Goal: Information Seeking & Learning: Learn about a topic

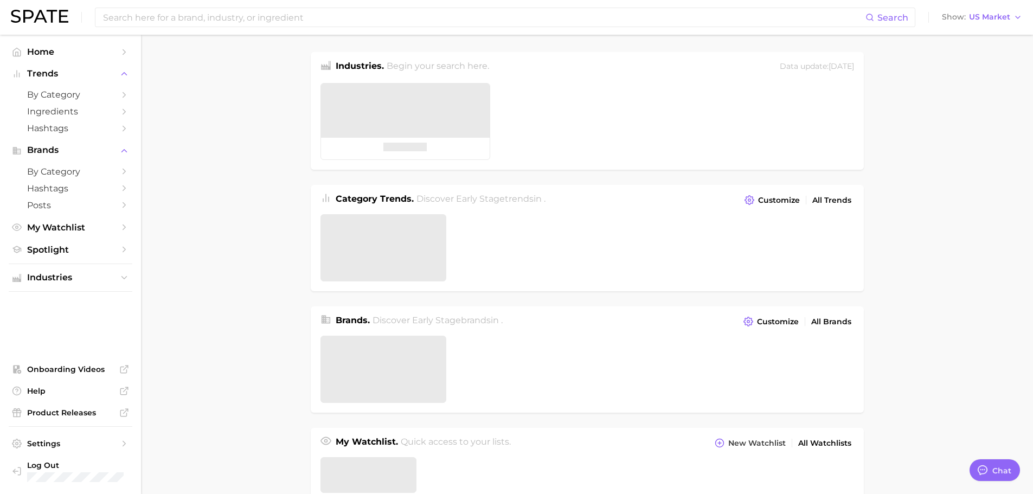
type textarea "x"
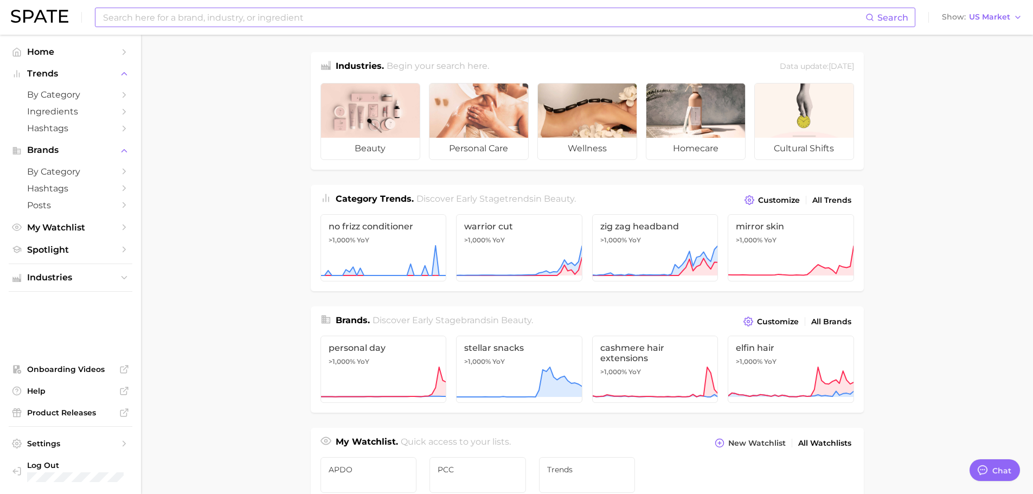
click at [207, 13] on input at bounding box center [483, 17] width 763 height 18
type input "b3"
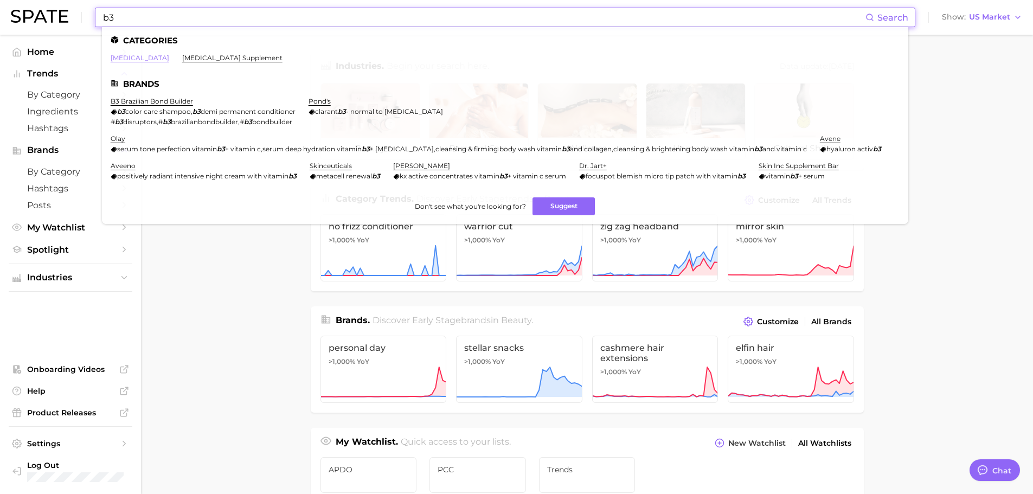
click at [121, 57] on link "[MEDICAL_DATA]" at bounding box center [140, 58] width 59 height 8
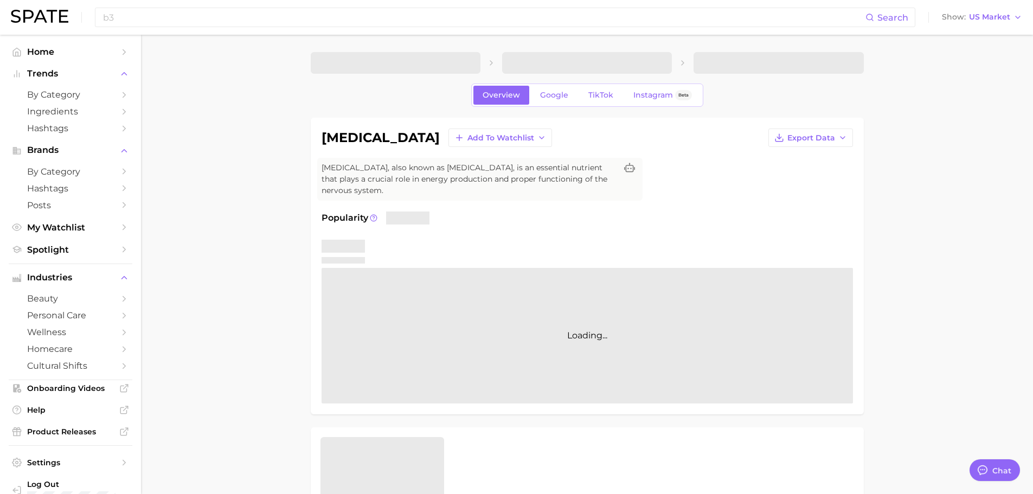
type textarea "x"
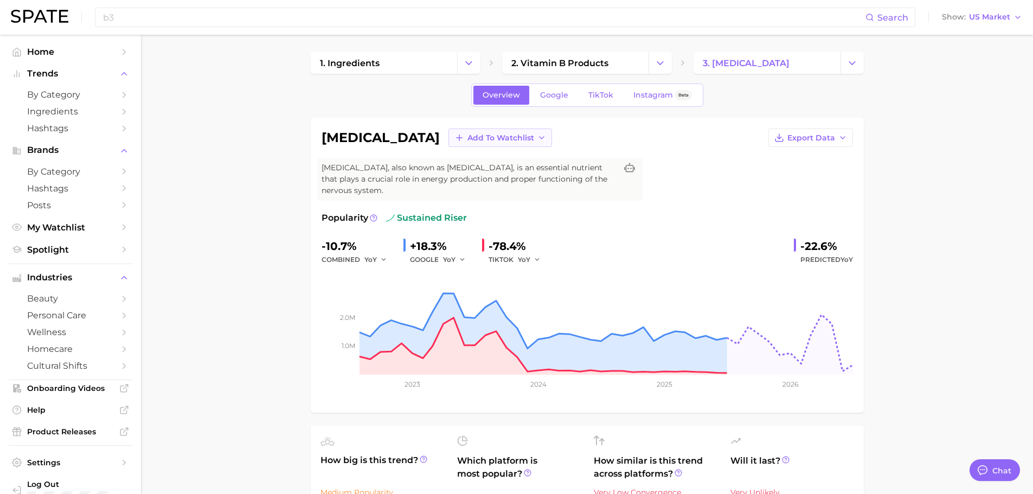
click at [467, 136] on span "Add to Watchlist" at bounding box center [500, 137] width 67 height 9
click at [467, 176] on span "Trends" at bounding box center [480, 177] width 27 height 9
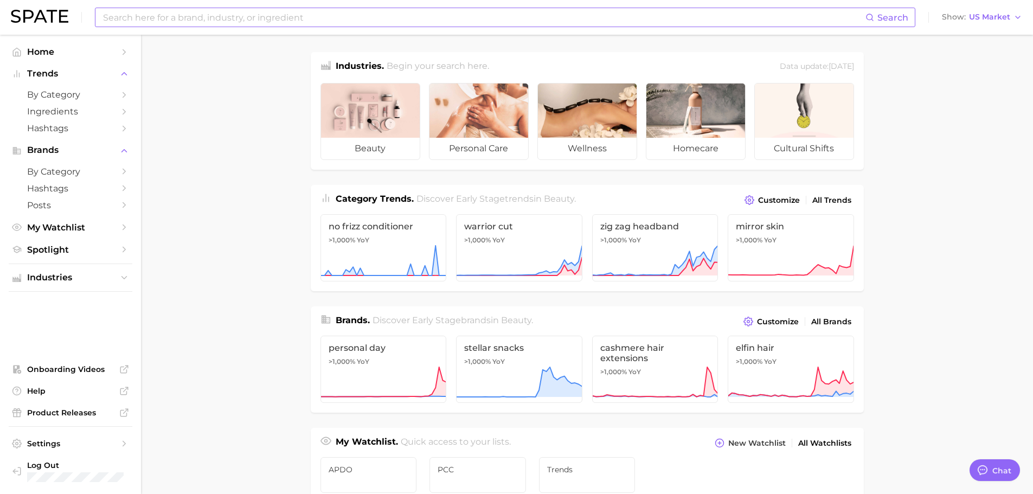
click at [144, 15] on input at bounding box center [483, 17] width 763 height 18
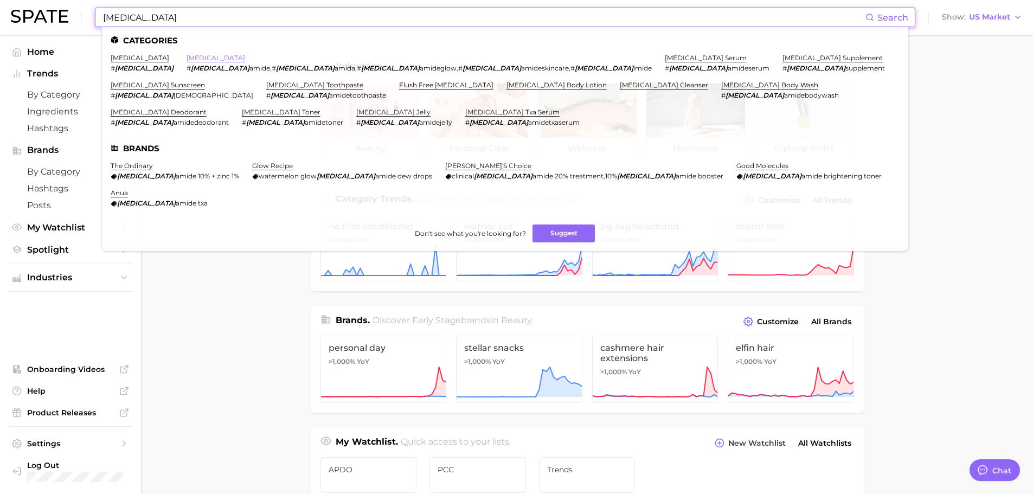
type input "[MEDICAL_DATA]"
click at [186, 57] on link "[MEDICAL_DATA]" at bounding box center [215, 58] width 59 height 8
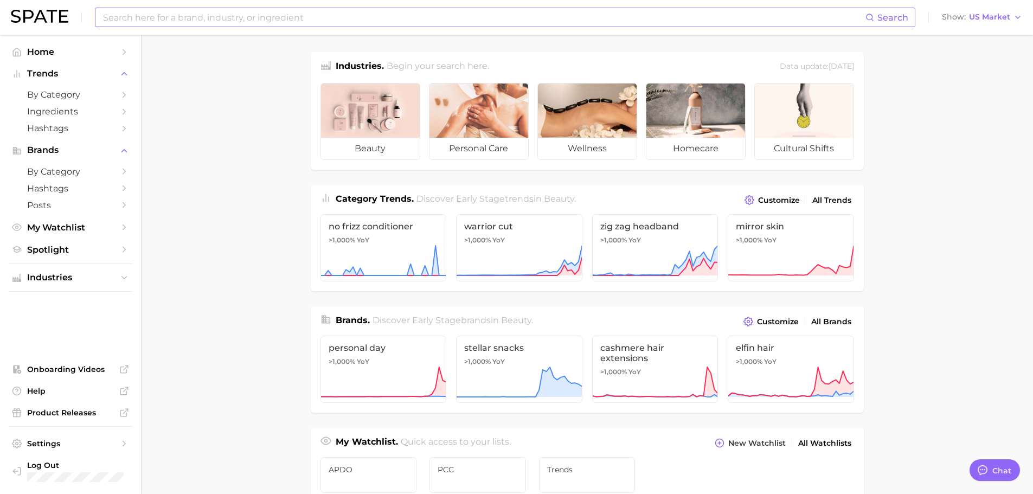
click at [180, 12] on input at bounding box center [483, 17] width 763 height 18
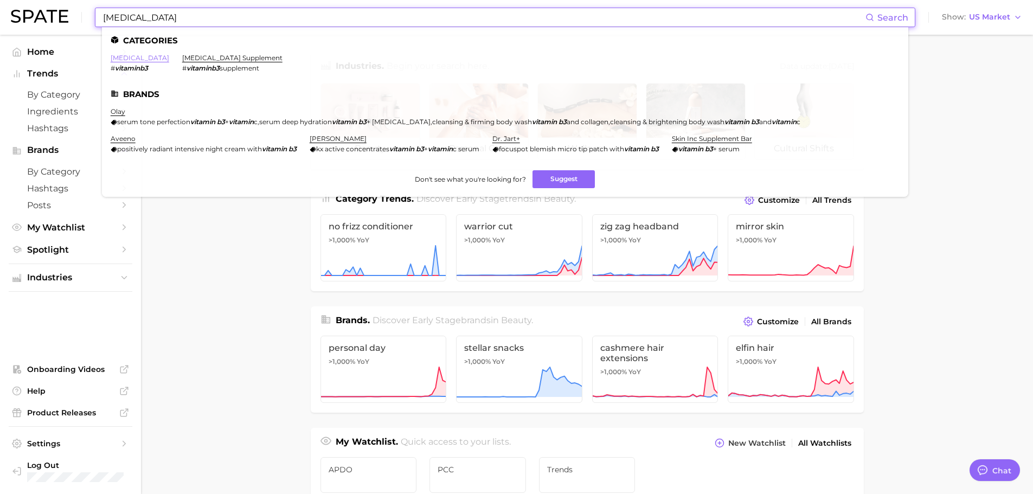
type input "[MEDICAL_DATA]"
click at [134, 58] on link "[MEDICAL_DATA]" at bounding box center [140, 58] width 59 height 8
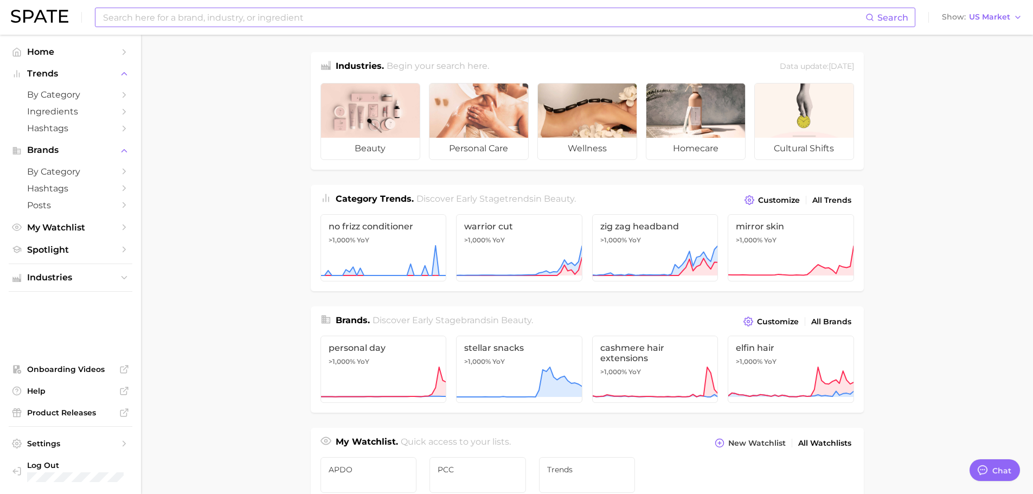
click at [229, 20] on input at bounding box center [483, 17] width 763 height 18
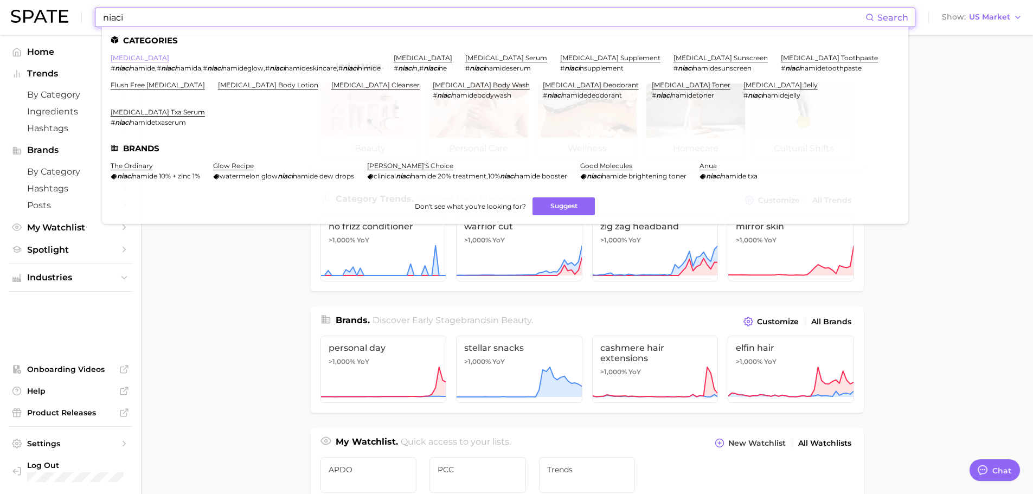
type input "niaci"
click at [124, 57] on link "[MEDICAL_DATA]" at bounding box center [140, 58] width 59 height 8
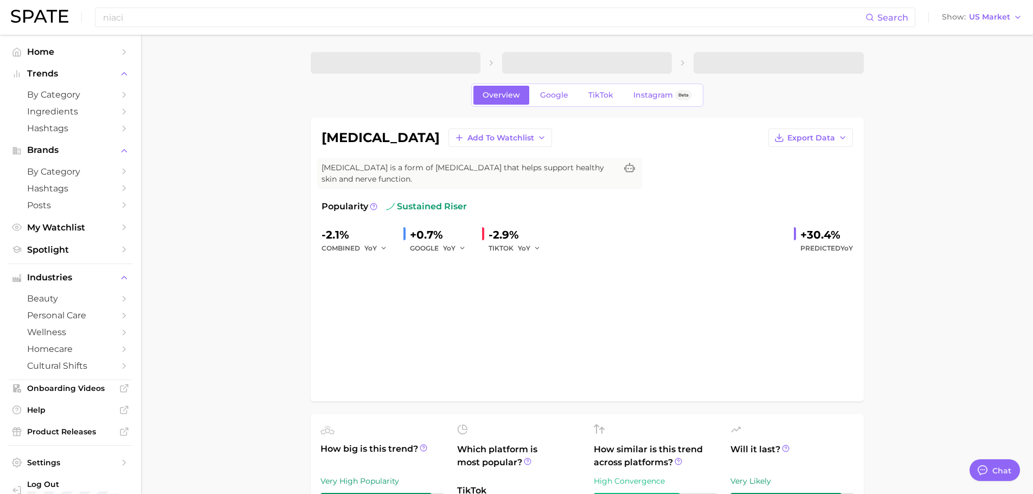
type textarea "x"
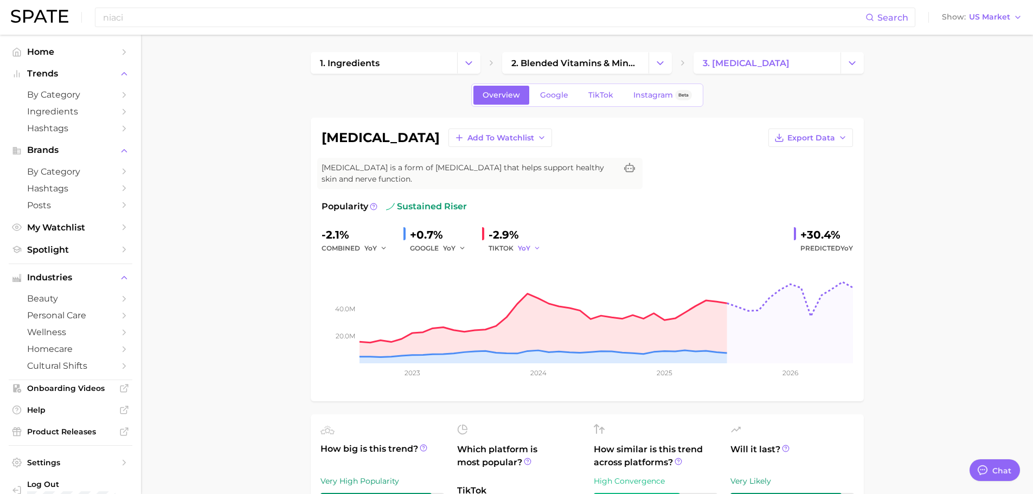
click at [523, 248] on span "YoY" at bounding box center [524, 247] width 12 height 9
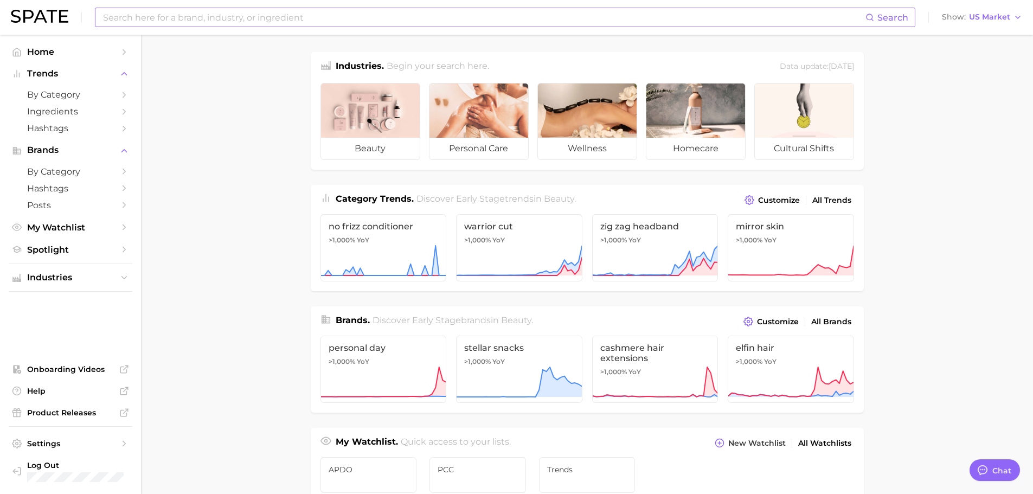
click at [272, 18] on input at bounding box center [483, 17] width 763 height 18
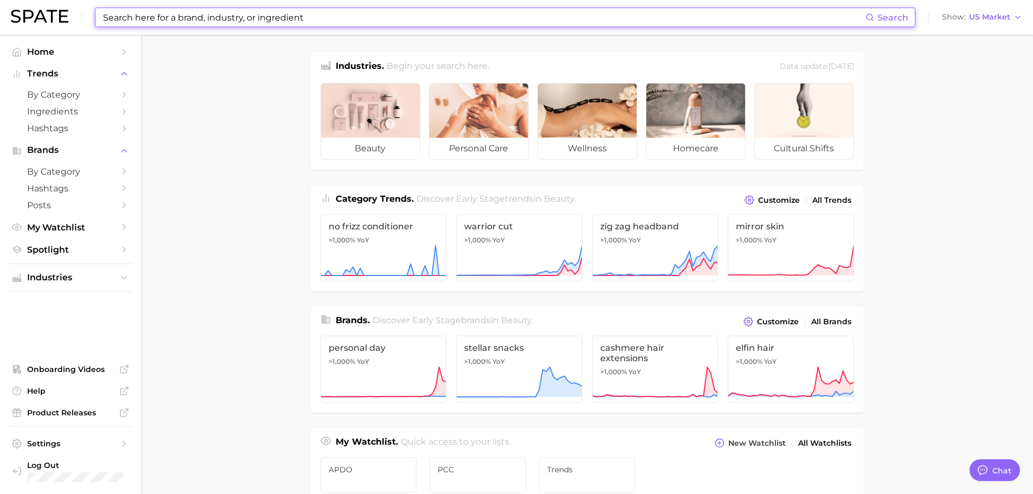
click at [202, 11] on input at bounding box center [483, 17] width 763 height 18
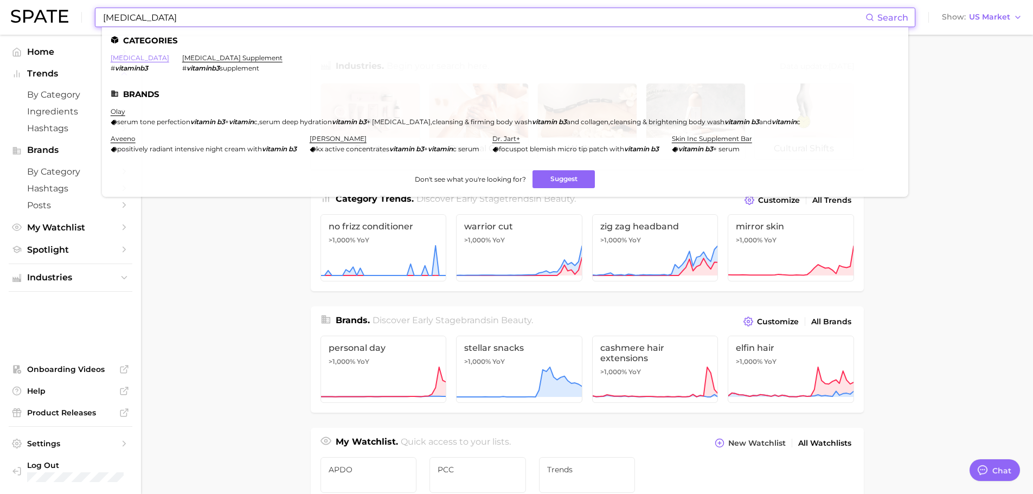
type input "[MEDICAL_DATA]"
click at [137, 58] on link "[MEDICAL_DATA]" at bounding box center [140, 58] width 59 height 8
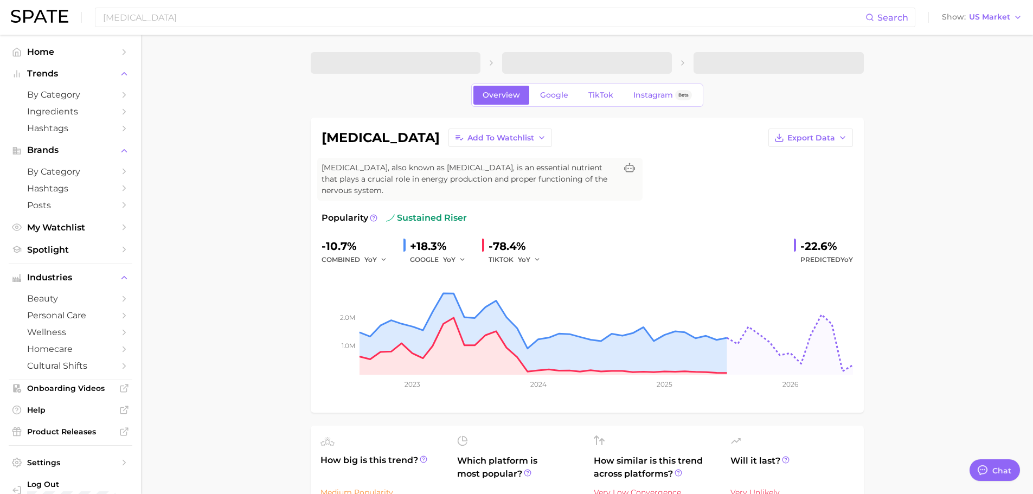
type textarea "x"
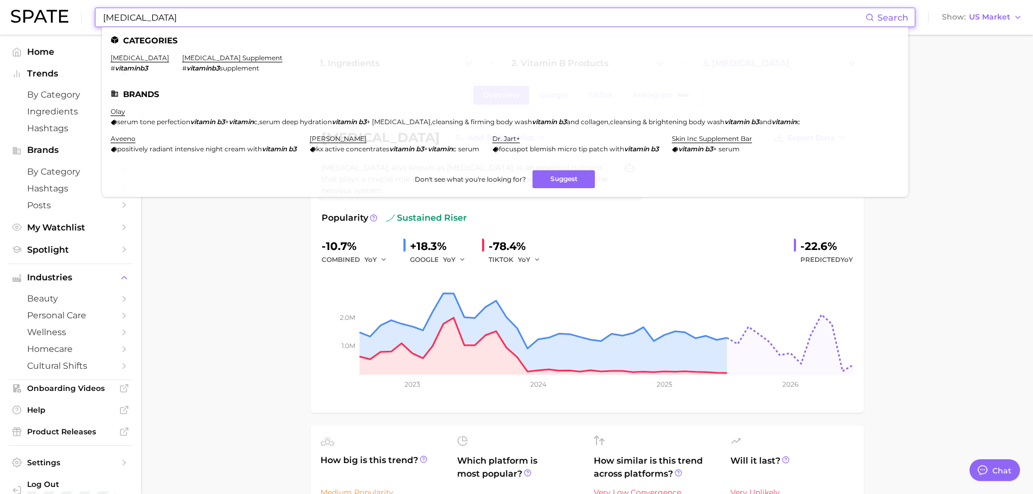
click at [204, 23] on input "[MEDICAL_DATA]" at bounding box center [483, 17] width 763 height 18
